Goal: Information Seeking & Learning: Learn about a topic

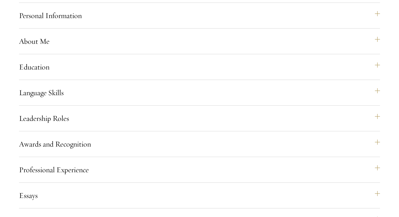
scroll to position [574, 0]
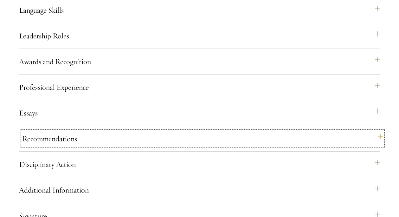
click at [130, 146] on button "Recommendations" at bounding box center [202, 138] width 361 height 15
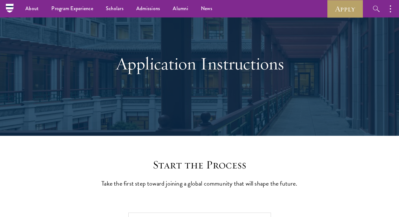
scroll to position [0, 0]
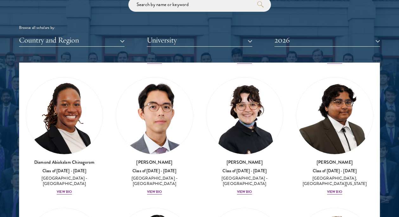
scroll to position [146, 0]
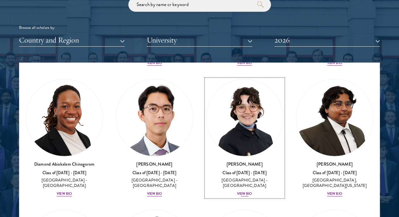
click at [243, 191] on div "View Bio" at bounding box center [244, 193] width 15 height 5
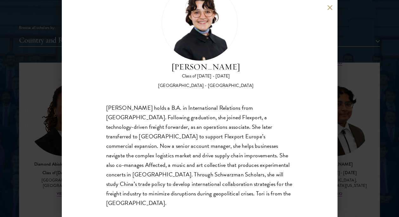
scroll to position [35, 0]
click at [330, 9] on button at bounding box center [329, 7] width 5 height 5
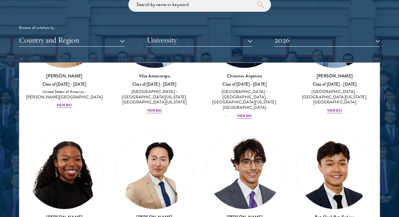
scroll to position [550, 0]
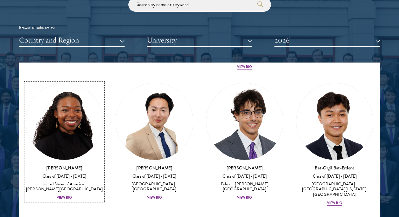
click at [67, 195] on div "View Bio" at bounding box center [64, 197] width 15 height 5
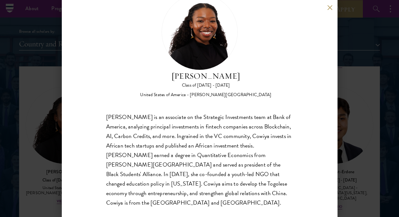
scroll to position [757, 0]
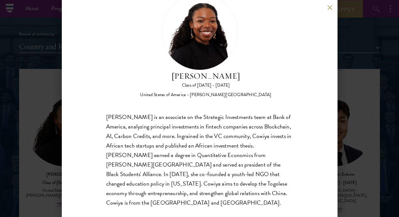
click at [330, 9] on button at bounding box center [329, 7] width 5 height 5
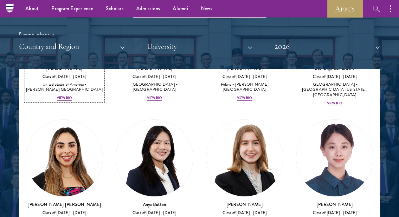
scroll to position [683, 0]
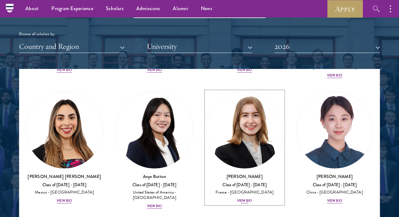
click at [241, 198] on div "View Bio" at bounding box center [244, 200] width 15 height 5
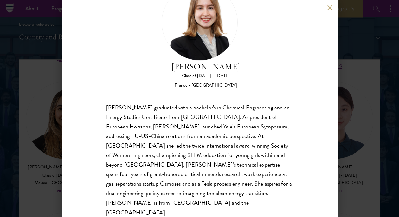
scroll to position [765, 0]
click at [330, 11] on div "[PERSON_NAME] Class of [DATE] - [DATE] [GEOGRAPHIC_DATA] - [GEOGRAPHIC_DATA] [P…" at bounding box center [200, 108] width 276 height 217
click at [329, 6] on button at bounding box center [329, 7] width 5 height 5
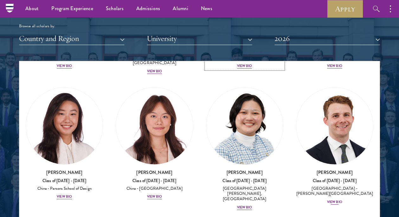
scroll to position [813, 0]
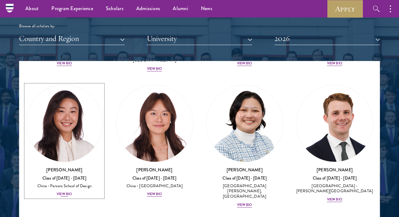
click at [64, 191] on div "View Bio" at bounding box center [64, 193] width 15 height 5
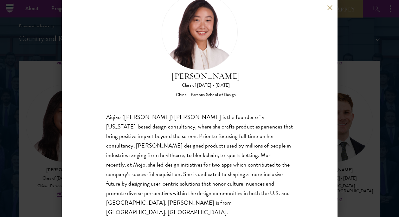
scroll to position [25, 0]
click at [328, 7] on button at bounding box center [329, 7] width 5 height 5
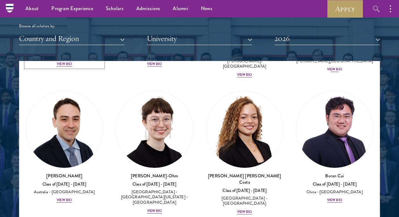
scroll to position [943, 0]
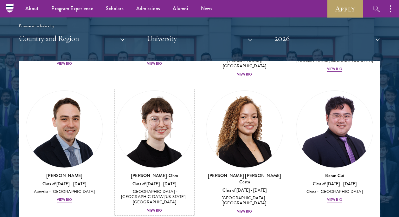
click at [151, 208] on div "View Bio" at bounding box center [154, 210] width 15 height 5
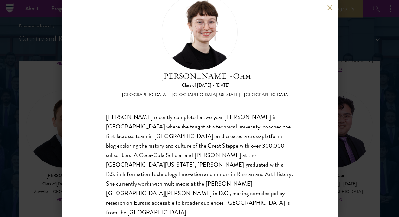
scroll to position [24, 0]
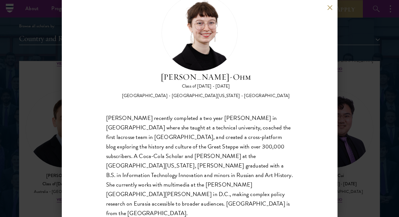
click at [325, 10] on div "[PERSON_NAME]-Ohm Class of [DATE] - [DATE] [GEOGRAPHIC_DATA] - [GEOGRAPHIC_DATA…" at bounding box center [200, 108] width 276 height 217
click at [330, 7] on button at bounding box center [329, 7] width 5 height 5
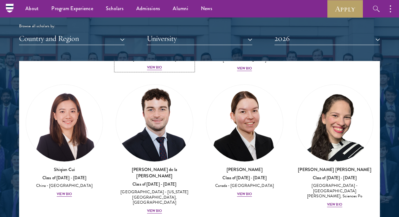
scroll to position [1085, 0]
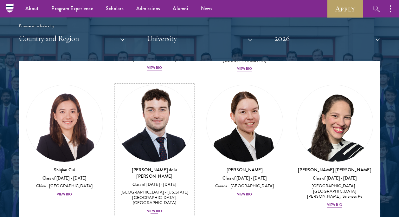
click at [156, 208] on div "View Bio" at bounding box center [154, 210] width 15 height 5
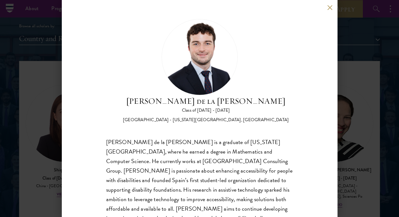
scroll to position [25, 0]
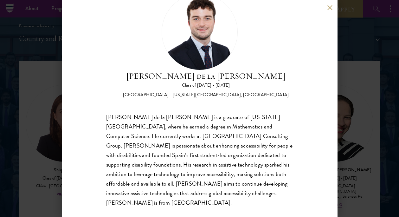
click at [329, 7] on button at bounding box center [329, 7] width 5 height 5
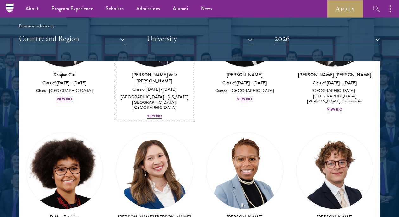
scroll to position [1179, 0]
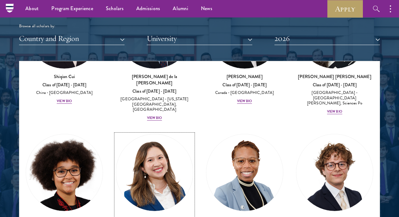
click at [192, 134] on link "[PERSON_NAME] [PERSON_NAME] Class of [DATE] - [DATE] [GEOGRAPHIC_DATA] - [PERSO…" at bounding box center [154, 193] width 77 height 118
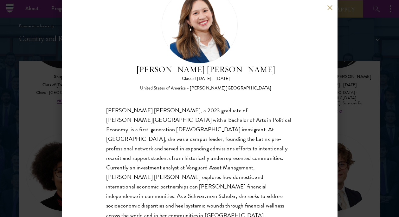
scroll to position [30, 0]
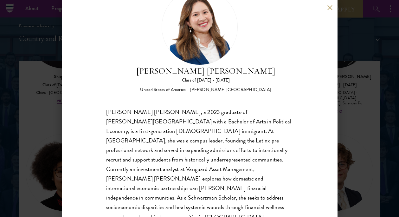
click at [330, 7] on button at bounding box center [329, 7] width 5 height 5
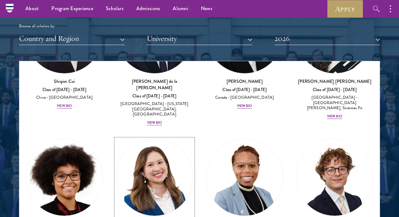
scroll to position [1179, 0]
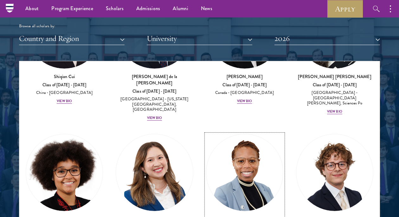
click at [261, 134] on img at bounding box center [244, 172] width 77 height 77
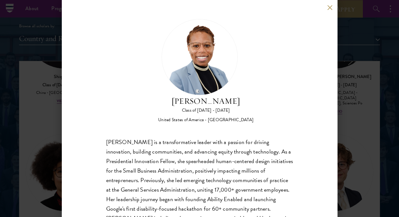
scroll to position [35, 0]
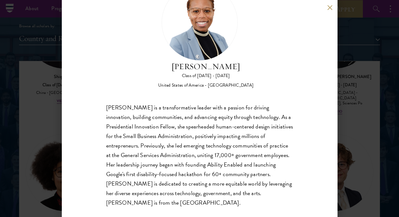
click at [332, 8] on button at bounding box center [329, 7] width 5 height 5
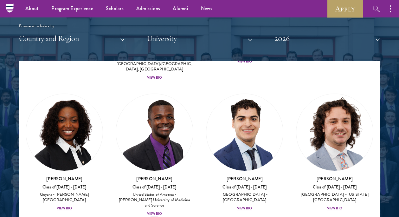
scroll to position [1496, 0]
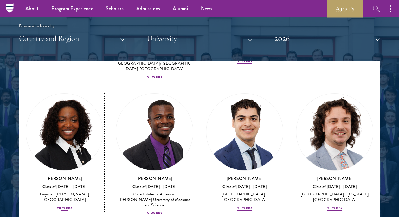
click at [68, 101] on img at bounding box center [64, 131] width 77 height 77
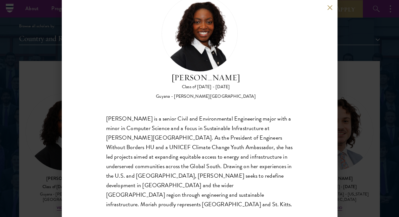
scroll to position [22, 0]
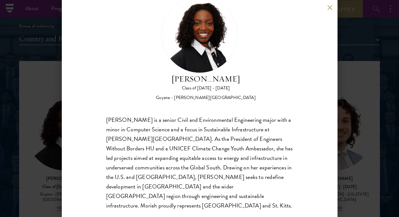
click at [331, 5] on button at bounding box center [329, 7] width 5 height 5
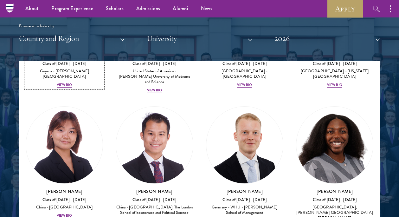
scroll to position [1629, 0]
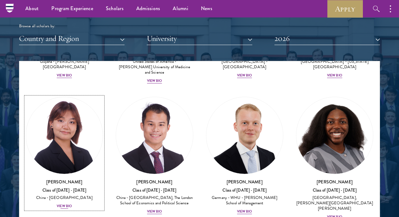
click at [60, 203] on div "View Bio" at bounding box center [64, 205] width 15 height 5
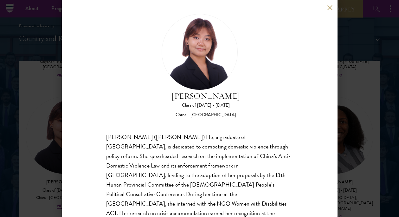
scroll to position [5, 0]
click at [329, 8] on button at bounding box center [329, 7] width 5 height 5
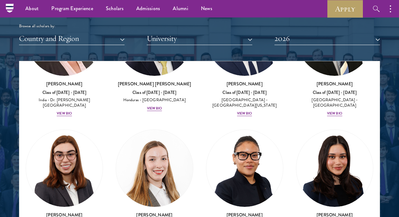
scroll to position [2004, 0]
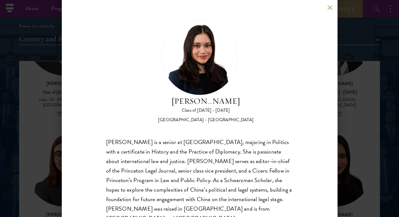
scroll to position [16, 0]
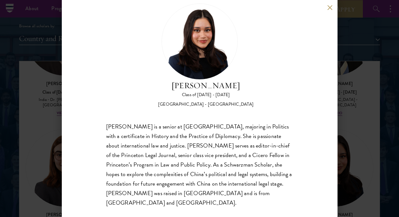
click at [332, 7] on button at bounding box center [329, 7] width 5 height 5
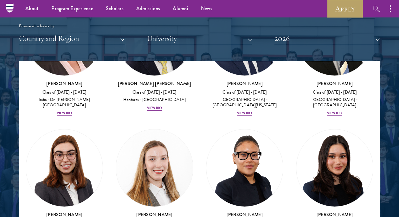
click at [294, 165] on div "[PERSON_NAME] Class of [DATE] - [DATE] [GEOGRAPHIC_DATA] - [GEOGRAPHIC_DATA] Vi…" at bounding box center [334, 188] width 90 height 130
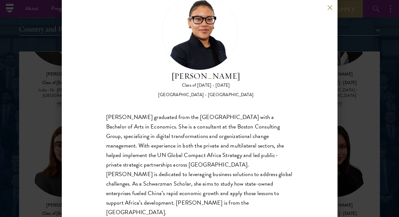
scroll to position [773, 0]
click at [329, 6] on button at bounding box center [329, 7] width 5 height 5
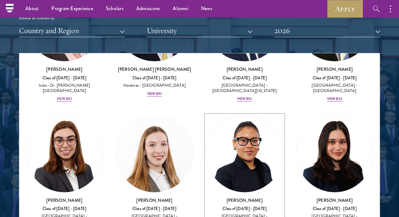
scroll to position [2011, 0]
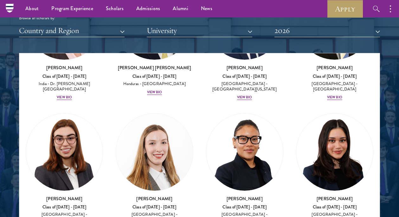
click at [66, 165] on div "[PERSON_NAME] Class of [DATE] - [DATE] [GEOGRAPHIC_DATA] - [GEOGRAPHIC_DATA] Vi…" at bounding box center [64, 172] width 90 height 130
click at [66, 195] on div "[PERSON_NAME] Class of [DATE] - [DATE] [GEOGRAPHIC_DATA] - [GEOGRAPHIC_DATA] Vi…" at bounding box center [64, 213] width 77 height 36
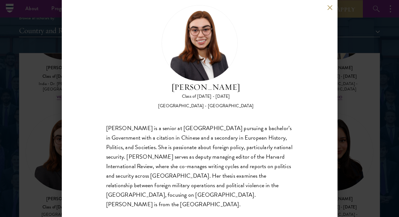
scroll to position [16, 0]
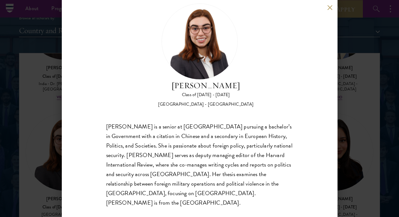
click at [331, 10] on div "[PERSON_NAME] Class of [DATE] - [DATE] [GEOGRAPHIC_DATA] - [GEOGRAPHIC_DATA] [P…" at bounding box center [200, 108] width 276 height 217
click at [331, 7] on button at bounding box center [329, 7] width 5 height 5
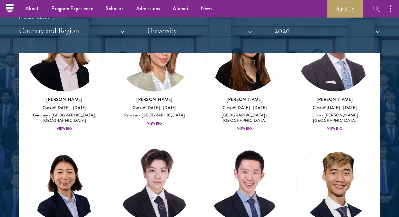
scroll to position [2259, 0]
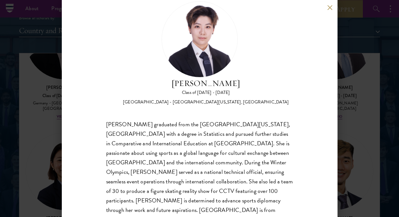
scroll to position [17, 0]
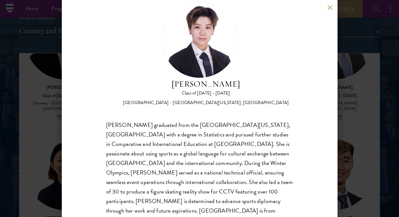
click at [330, 7] on button at bounding box center [329, 7] width 5 height 5
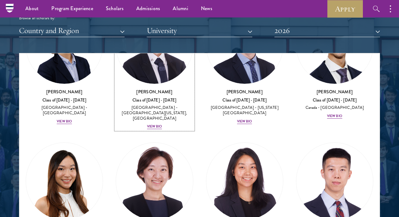
scroll to position [2385, 0]
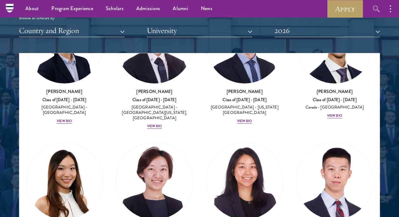
click at [109, 200] on div "Amber Class of [DATE] - [DATE] [GEOGRAPHIC_DATA] - [GEOGRAPHIC_DATA] View Bio C…" at bounding box center [199, 142] width 360 height 4912
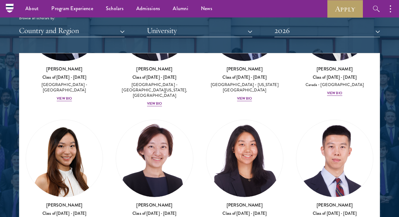
scroll to position [2408, 0]
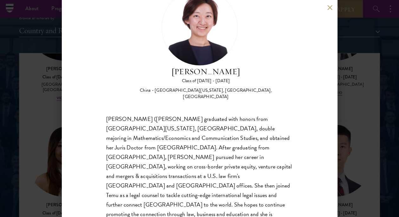
scroll to position [29, 0]
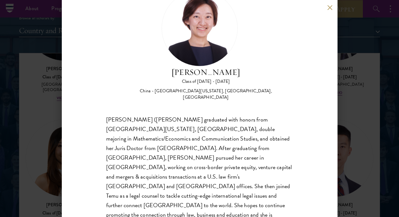
click at [331, 9] on button at bounding box center [329, 7] width 5 height 5
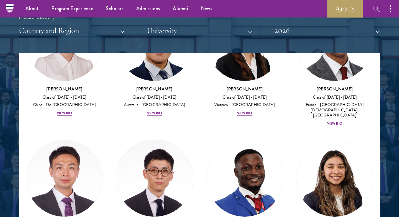
scroll to position [2652, 0]
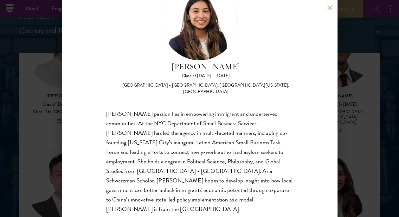
scroll to position [33, 0]
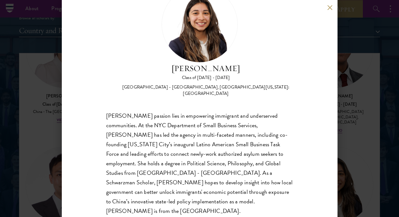
click at [330, 7] on button at bounding box center [329, 7] width 5 height 5
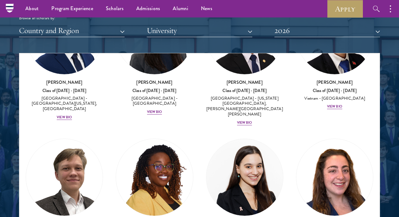
scroll to position [3333, 0]
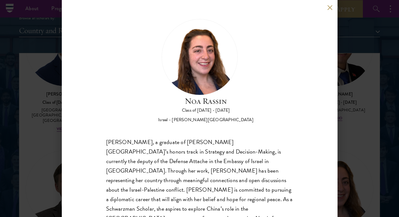
click at [327, 9] on div "[PERSON_NAME] Class of [DATE] - [DATE] Israel - [PERSON_NAME][GEOGRAPHIC_DATA] …" at bounding box center [200, 108] width 276 height 217
click at [329, 8] on button at bounding box center [329, 7] width 5 height 5
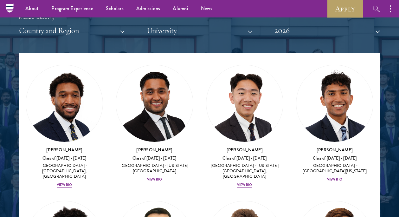
scroll to position [3952, 0]
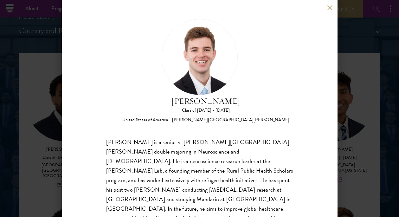
scroll to position [16, 0]
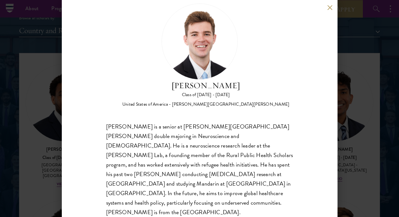
click at [331, 6] on button at bounding box center [329, 7] width 5 height 5
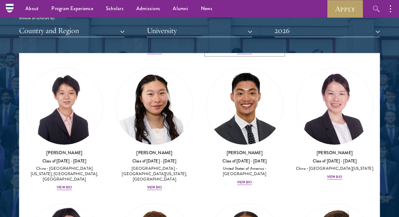
scroll to position [4221, 0]
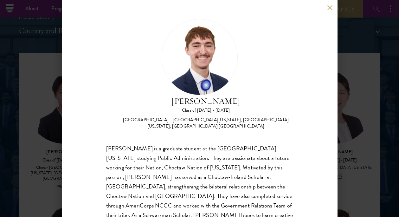
click at [329, 10] on button at bounding box center [329, 7] width 5 height 5
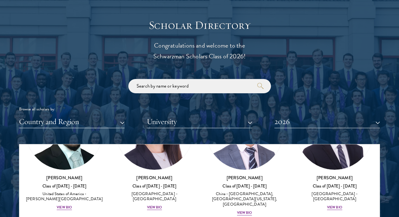
scroll to position [704, 0]
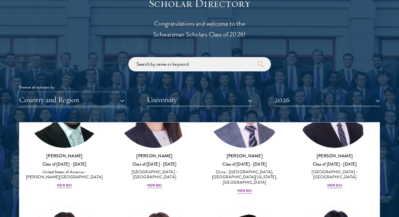
click at [113, 102] on button "Country and Region" at bounding box center [71, 99] width 105 height 13
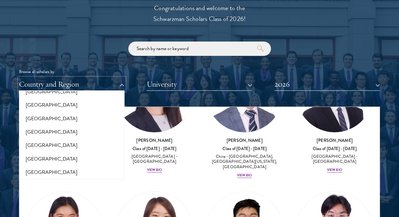
scroll to position [726, 0]
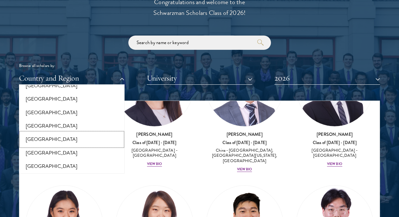
click at [42, 132] on button "[GEOGRAPHIC_DATA]" at bounding box center [72, 138] width 102 height 13
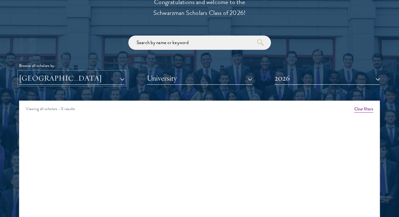
click at [92, 80] on button "[GEOGRAPHIC_DATA]" at bounding box center [71, 78] width 105 height 13
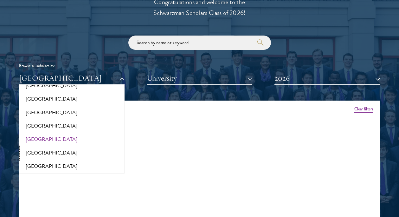
click at [48, 146] on button "[GEOGRAPHIC_DATA]" at bounding box center [72, 152] width 102 height 13
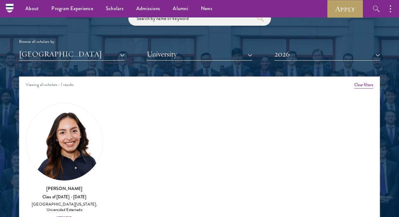
scroll to position [749, 0]
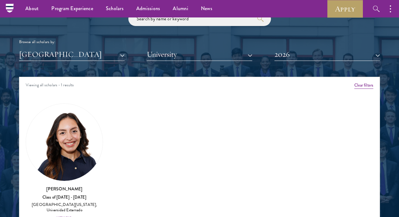
click at [290, 60] on div "Scholar Directory Congratulations and welcome to the Schwarzman Scholars Class …" at bounding box center [199, 108] width 361 height 315
click at [290, 55] on button "2026" at bounding box center [326, 54] width 105 height 13
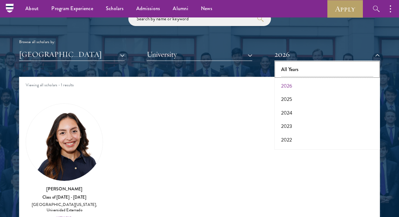
click at [291, 69] on button "All Years" at bounding box center [327, 69] width 102 height 13
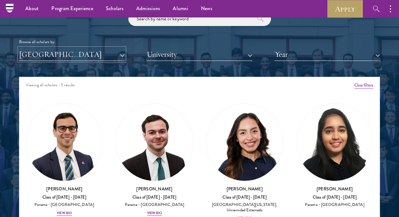
click at [87, 55] on button "[GEOGRAPHIC_DATA]" at bounding box center [71, 54] width 105 height 13
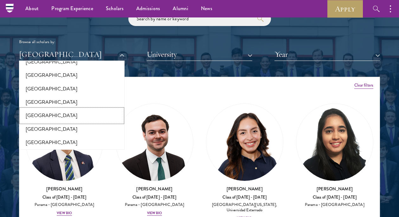
click at [46, 111] on button "[GEOGRAPHIC_DATA]" at bounding box center [72, 115] width 102 height 13
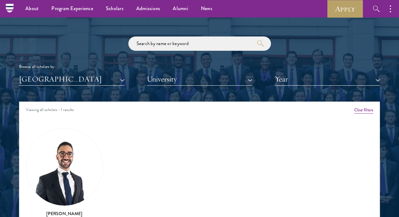
scroll to position [724, 0]
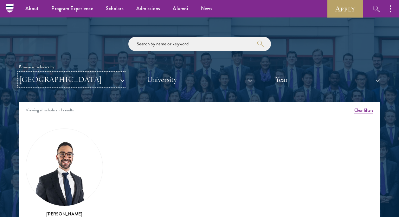
click at [95, 84] on button "[GEOGRAPHIC_DATA]" at bounding box center [71, 79] width 105 height 13
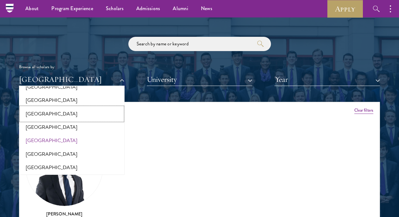
click at [70, 110] on button "[GEOGRAPHIC_DATA]" at bounding box center [72, 113] width 102 height 13
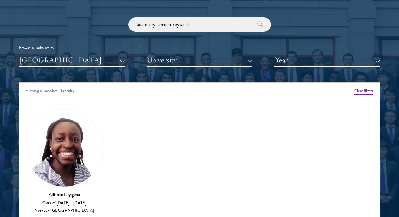
scroll to position [757, 0]
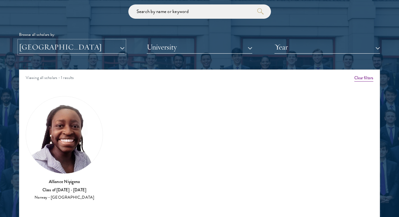
click at [100, 50] on button "[GEOGRAPHIC_DATA]" at bounding box center [71, 47] width 105 height 13
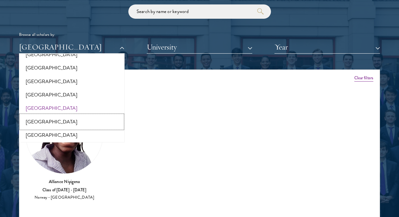
click at [41, 118] on button "[GEOGRAPHIC_DATA]" at bounding box center [72, 121] width 102 height 13
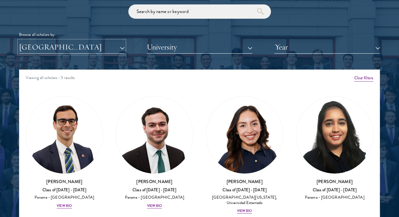
click at [79, 49] on button "[GEOGRAPHIC_DATA]" at bounding box center [71, 47] width 105 height 13
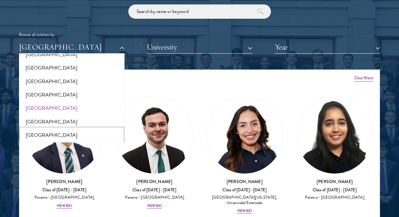
click at [56, 128] on button "[GEOGRAPHIC_DATA]" at bounding box center [72, 134] width 102 height 13
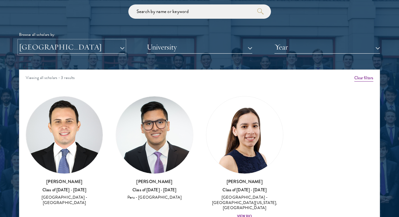
click at [90, 49] on button "[GEOGRAPHIC_DATA]" at bounding box center [71, 47] width 105 height 13
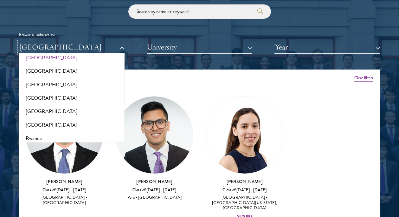
scroll to position [973, 0]
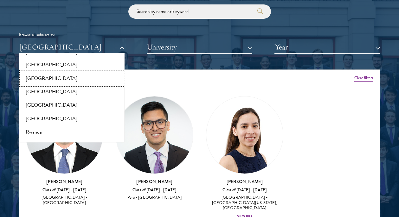
click at [52, 72] on button "[GEOGRAPHIC_DATA]" at bounding box center [72, 78] width 102 height 13
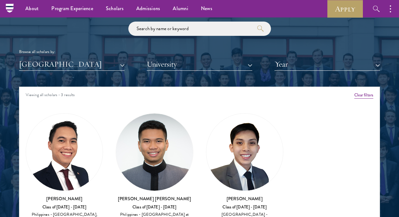
scroll to position [734, 0]
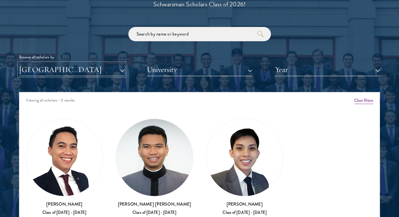
click at [107, 69] on button "[GEOGRAPHIC_DATA]" at bounding box center [71, 69] width 105 height 13
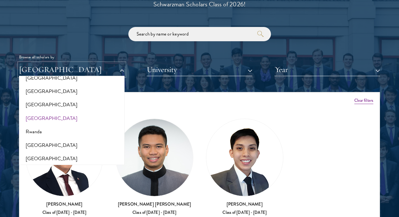
scroll to position [1002, 0]
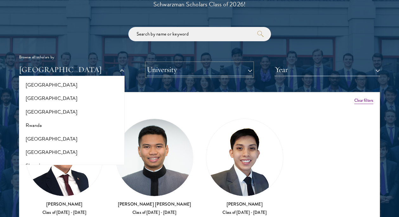
click at [177, 68] on button "University" at bounding box center [199, 69] width 105 height 13
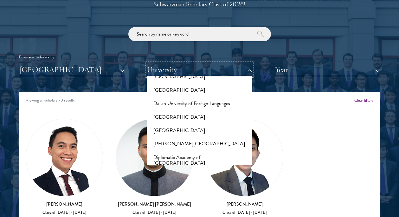
scroll to position [1031, 0]
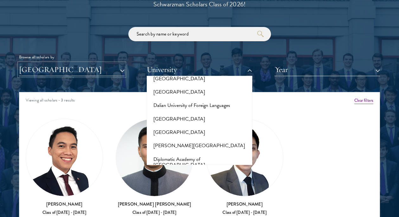
click at [71, 70] on button "[GEOGRAPHIC_DATA]" at bounding box center [71, 69] width 105 height 13
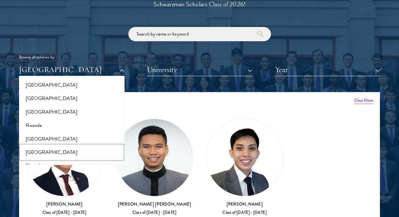
click at [57, 145] on button "[GEOGRAPHIC_DATA]" at bounding box center [72, 151] width 102 height 13
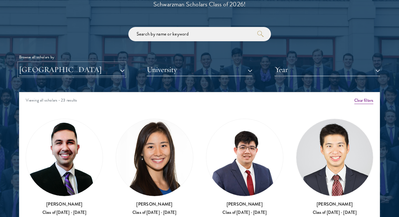
click at [120, 70] on button "[GEOGRAPHIC_DATA]" at bounding box center [71, 69] width 105 height 13
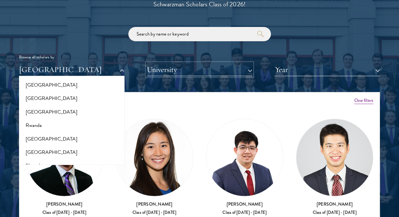
click at [191, 66] on button "University" at bounding box center [199, 69] width 105 height 13
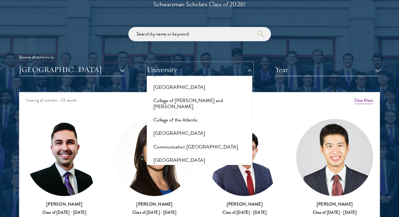
scroll to position [933, 0]
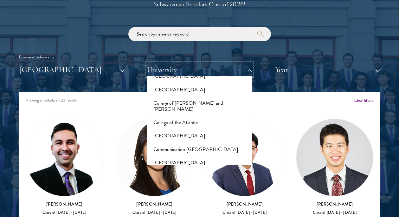
click at [179, 67] on button "University" at bounding box center [199, 69] width 105 height 13
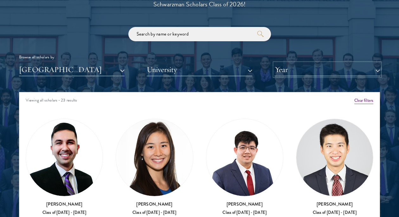
click at [310, 68] on button "Year" at bounding box center [326, 69] width 105 height 13
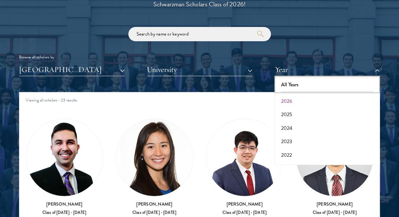
click at [293, 84] on button "All Years" at bounding box center [327, 84] width 102 height 13
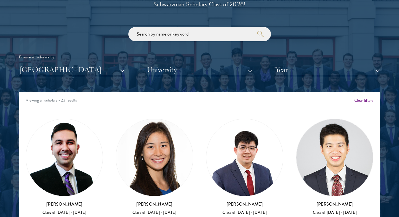
click at [233, 94] on div "Viewing all scholars - 23 results" at bounding box center [199, 101] width 360 height 18
click at [73, 67] on button "[GEOGRAPHIC_DATA]" at bounding box center [71, 69] width 105 height 13
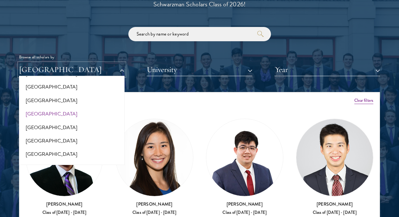
scroll to position [1319, 0]
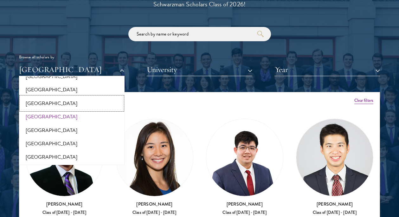
click at [46, 97] on button "[GEOGRAPHIC_DATA]" at bounding box center [72, 103] width 102 height 13
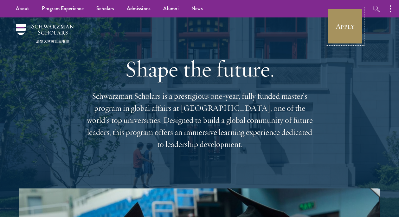
click at [344, 27] on link "Apply" at bounding box center [344, 26] width 35 height 35
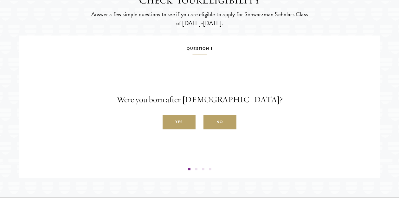
scroll to position [1014, 0]
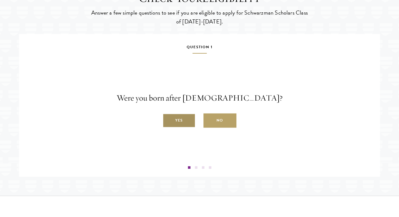
click at [178, 128] on label "Yes" at bounding box center [178, 120] width 33 height 14
click at [168, 120] on input "Yes" at bounding box center [165, 117] width 6 height 6
click at [178, 128] on label "Yes" at bounding box center [178, 120] width 33 height 14
click at [168, 120] on input "Yes" at bounding box center [165, 117] width 6 height 6
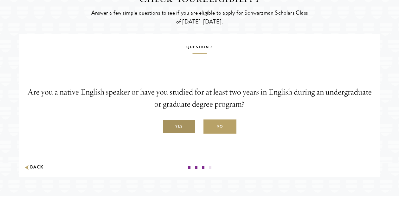
click at [177, 134] on label "Yes" at bounding box center [178, 126] width 33 height 14
click at [168, 126] on input "Yes" at bounding box center [165, 123] width 6 height 6
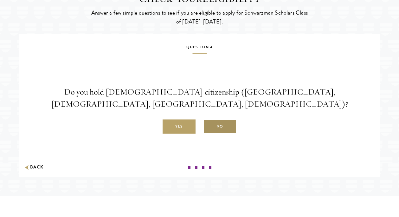
click at [218, 134] on label "No" at bounding box center [219, 126] width 33 height 14
click at [209, 126] on input "No" at bounding box center [206, 123] width 6 height 6
